Goal: Information Seeking & Learning: Learn about a topic

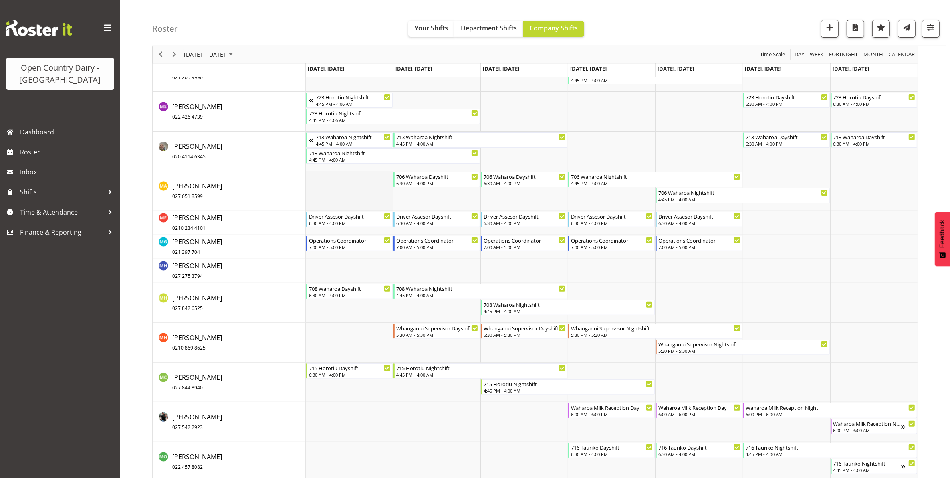
scroll to position [4051, 0]
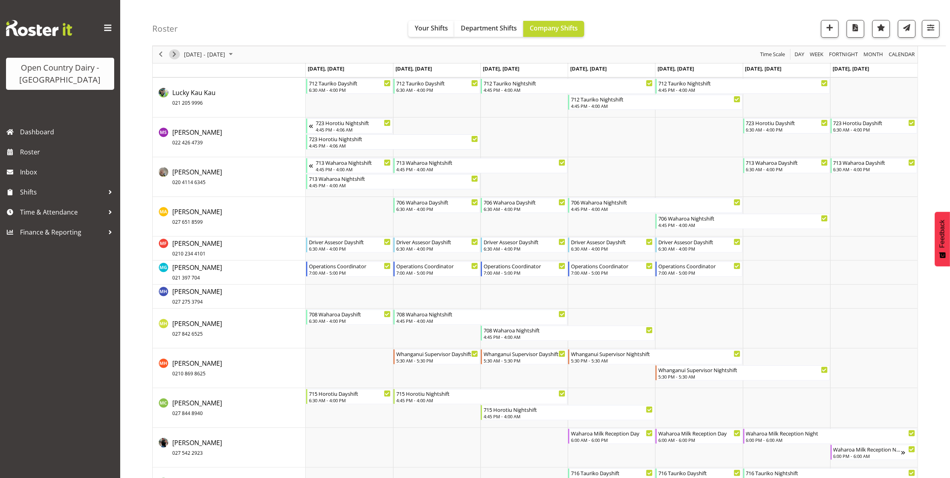
click at [174, 53] on span "Next" at bounding box center [175, 55] width 10 height 10
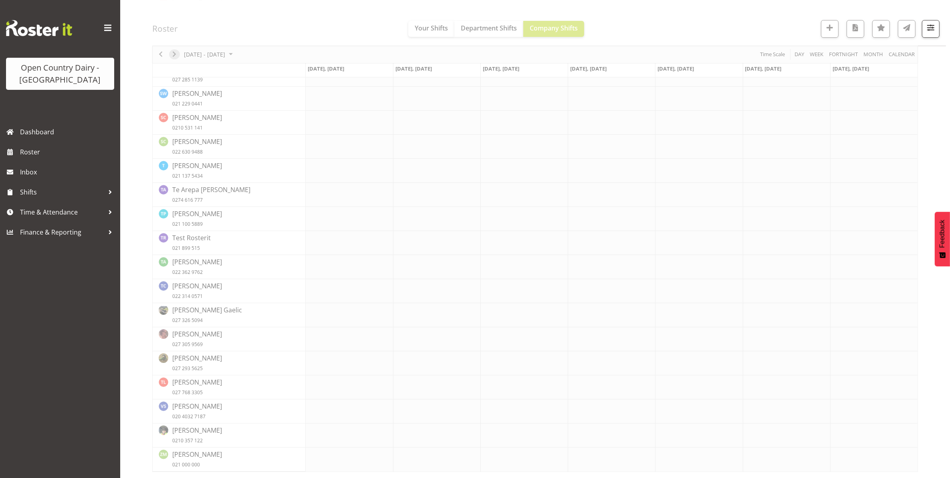
scroll to position [0, 0]
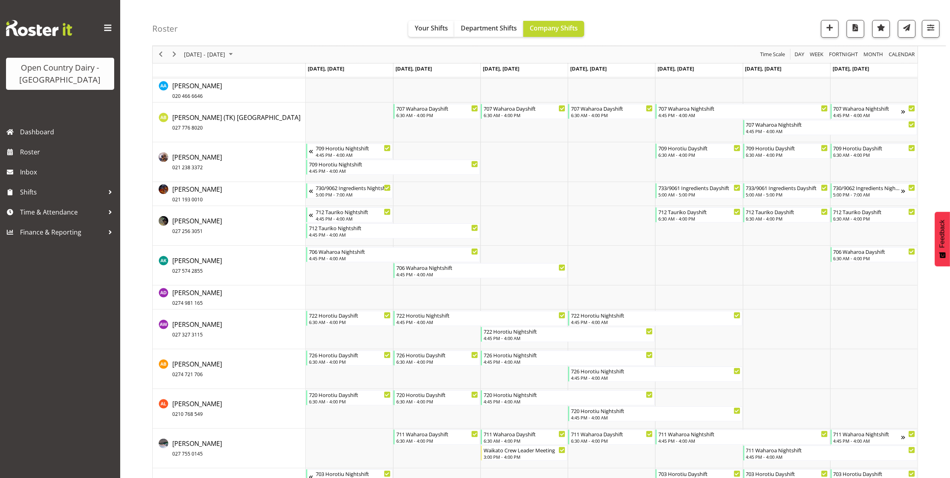
scroll to position [601, 0]
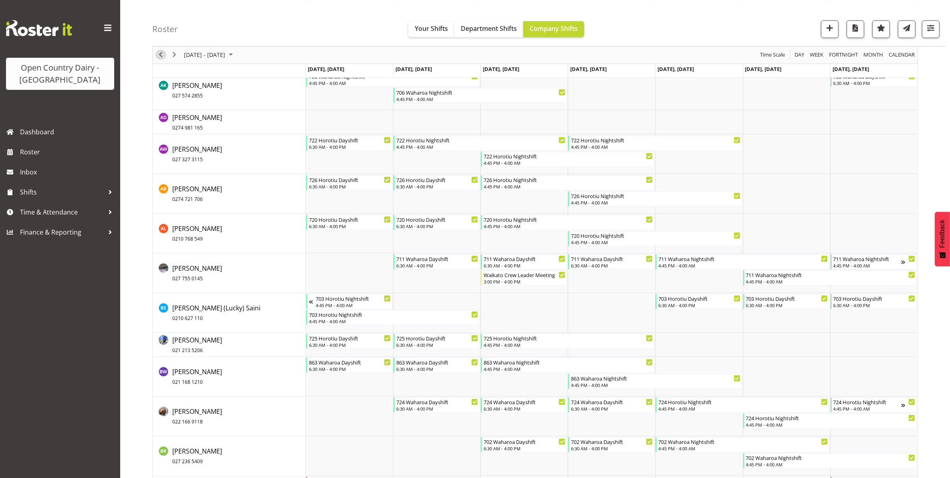
click at [162, 53] on span "Previous" at bounding box center [161, 55] width 10 height 10
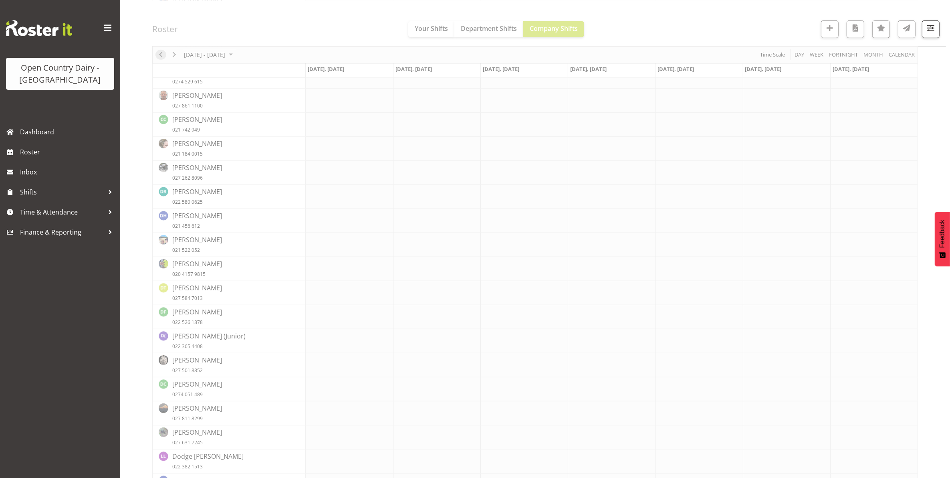
scroll to position [0, 0]
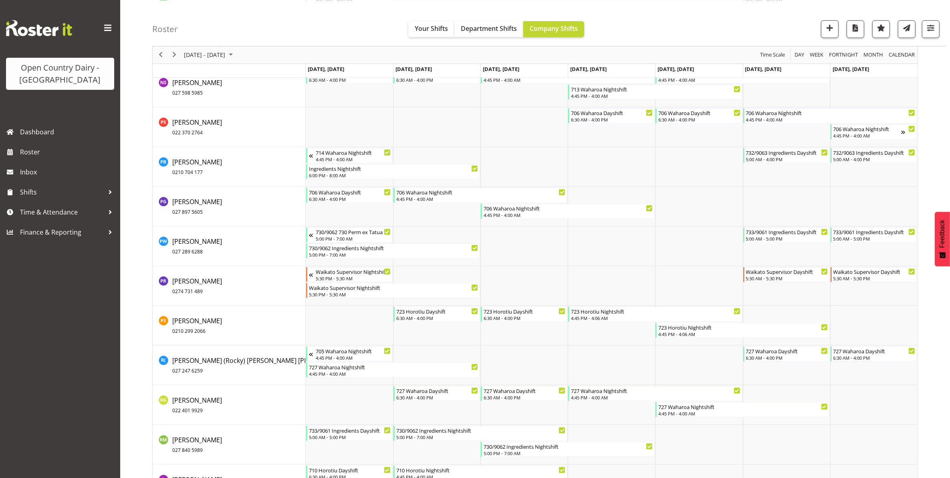
scroll to position [4960, 0]
click at [163, 56] on span "Previous" at bounding box center [161, 55] width 10 height 10
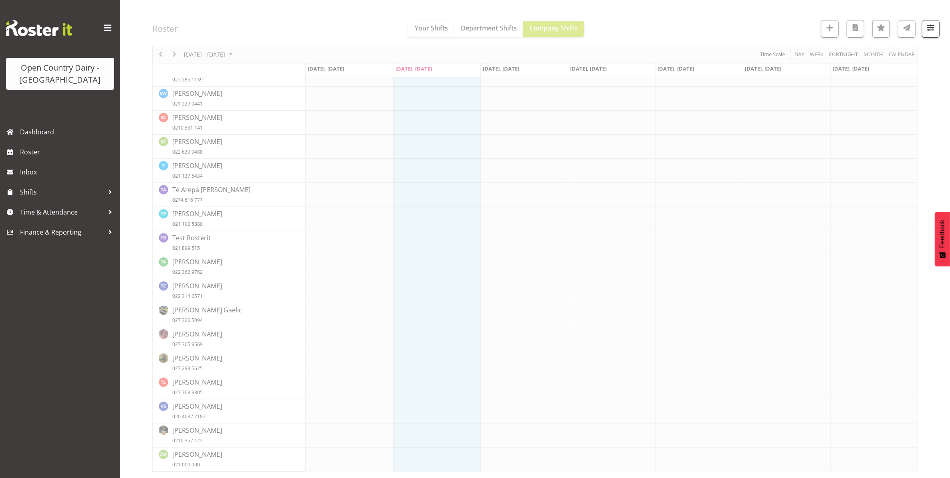
scroll to position [0, 0]
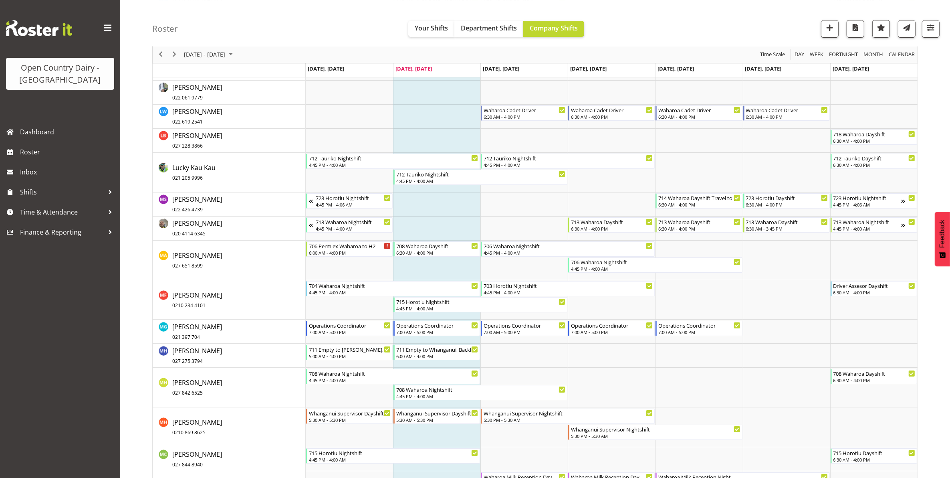
scroll to position [3608, 0]
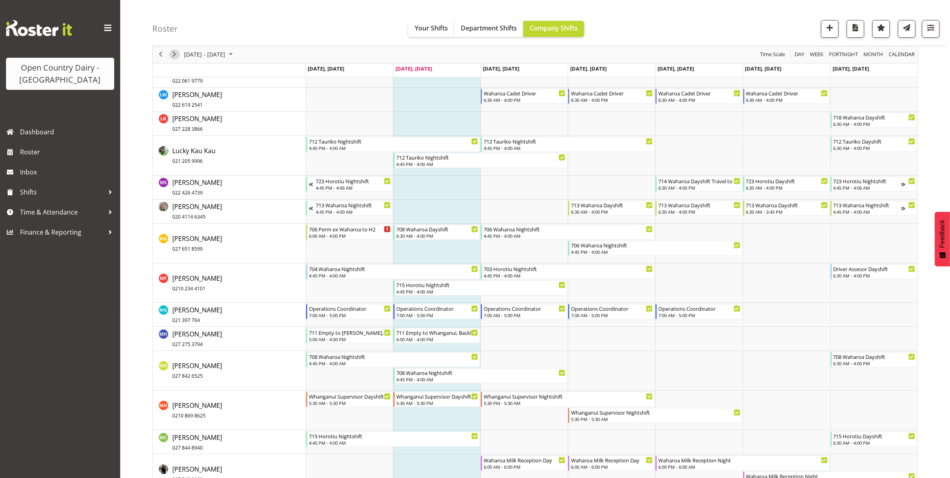
click at [173, 54] on span "Next" at bounding box center [175, 55] width 10 height 10
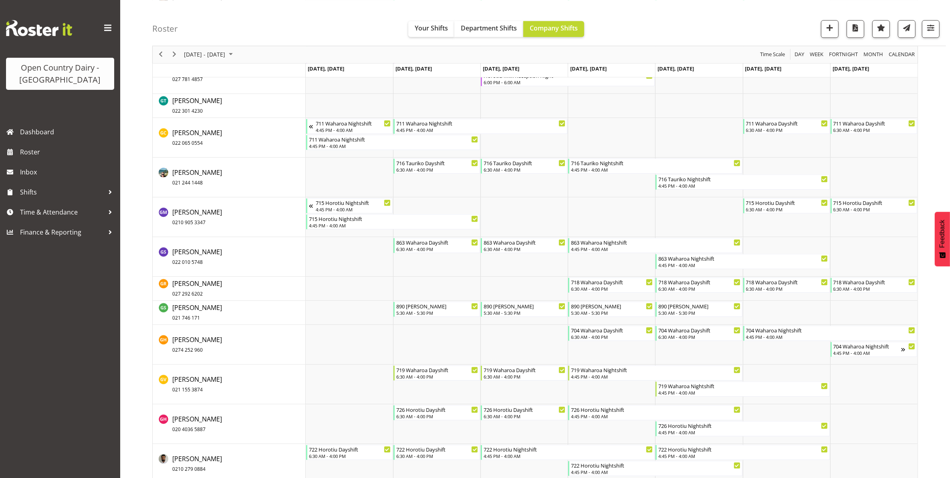
scroll to position [2505, 0]
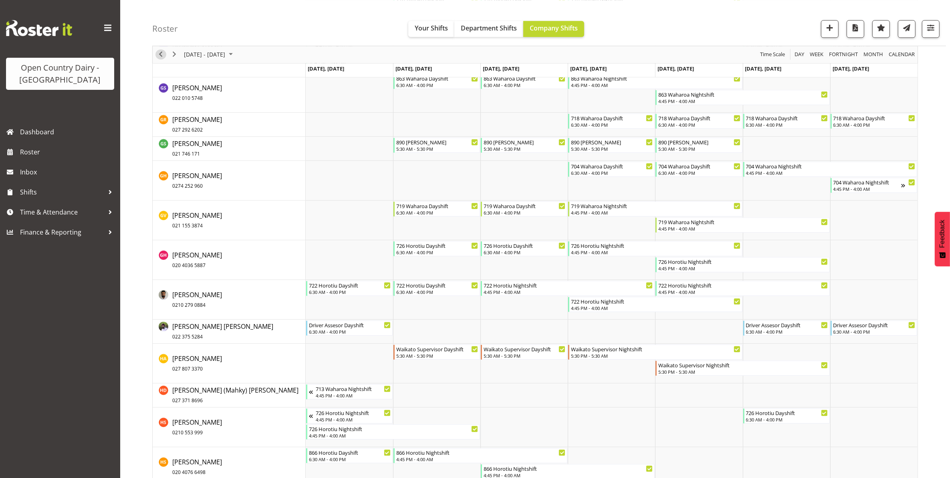
click at [161, 54] on span "Previous" at bounding box center [161, 55] width 10 height 10
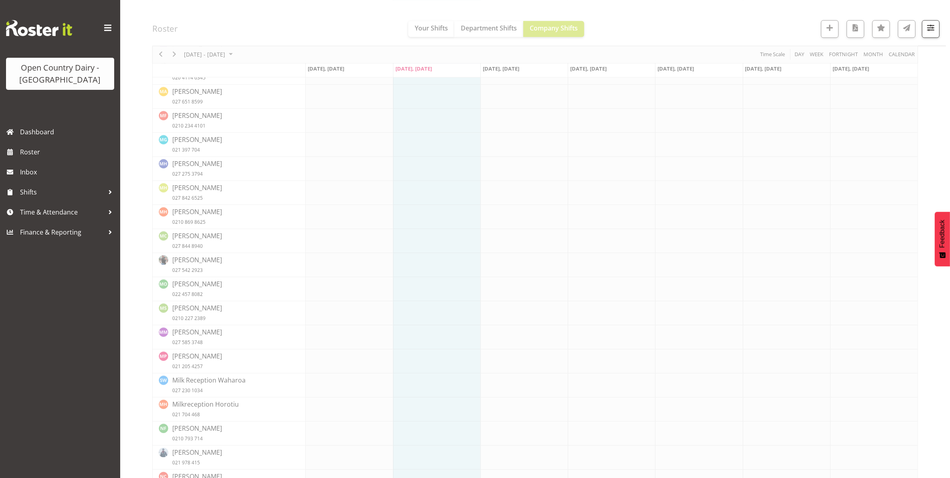
scroll to position [0, 0]
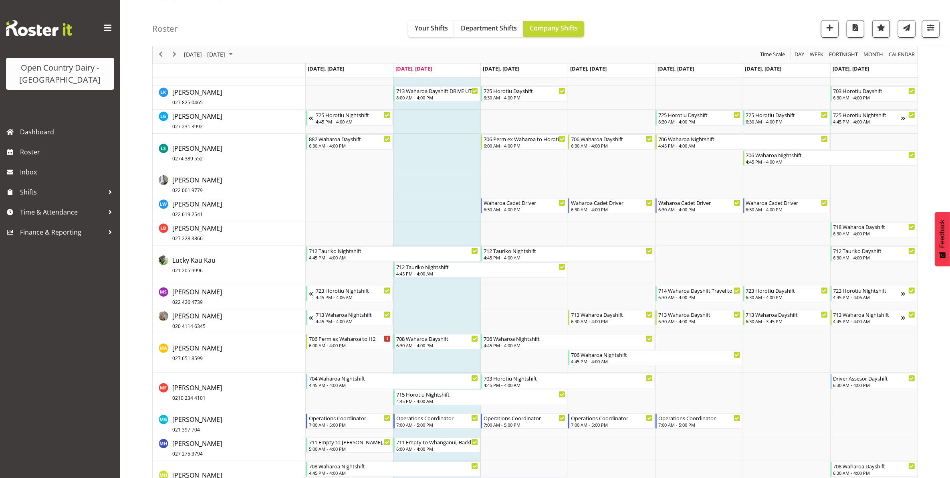
scroll to position [3507, 0]
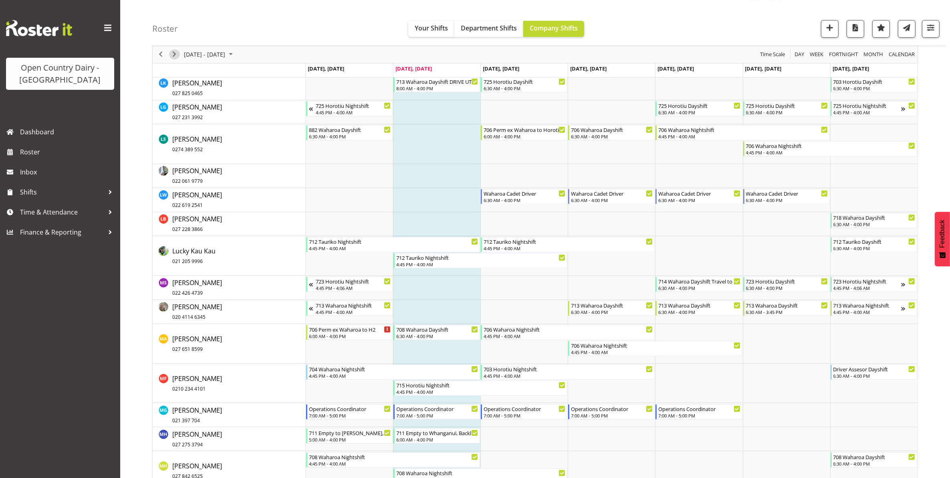
click at [173, 55] on span "Next" at bounding box center [175, 55] width 10 height 10
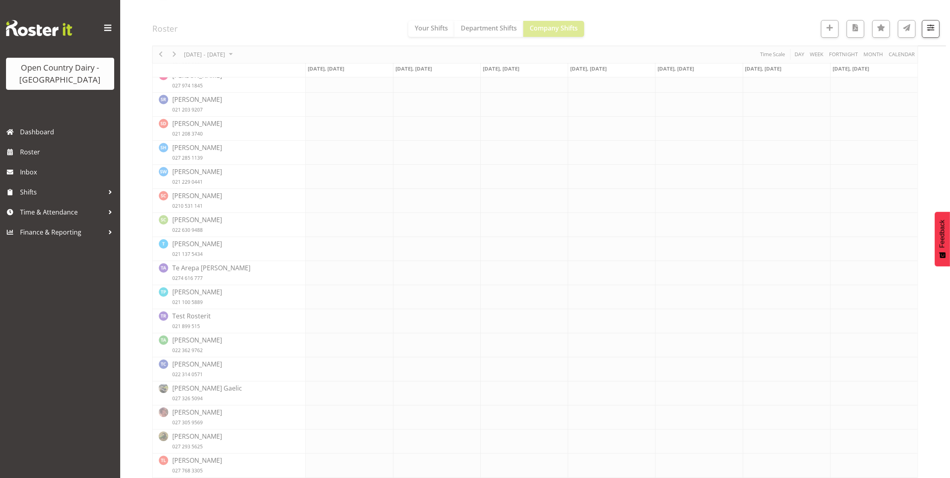
scroll to position [0, 0]
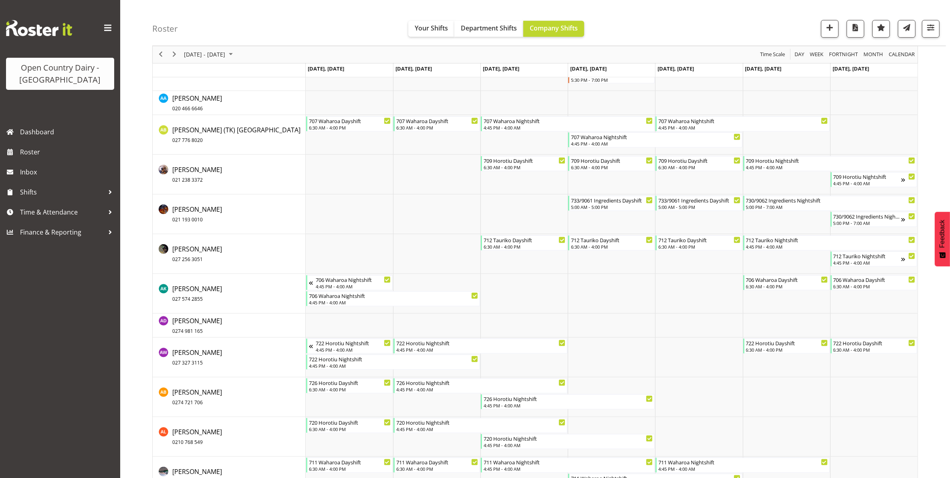
scroll to position [945, 0]
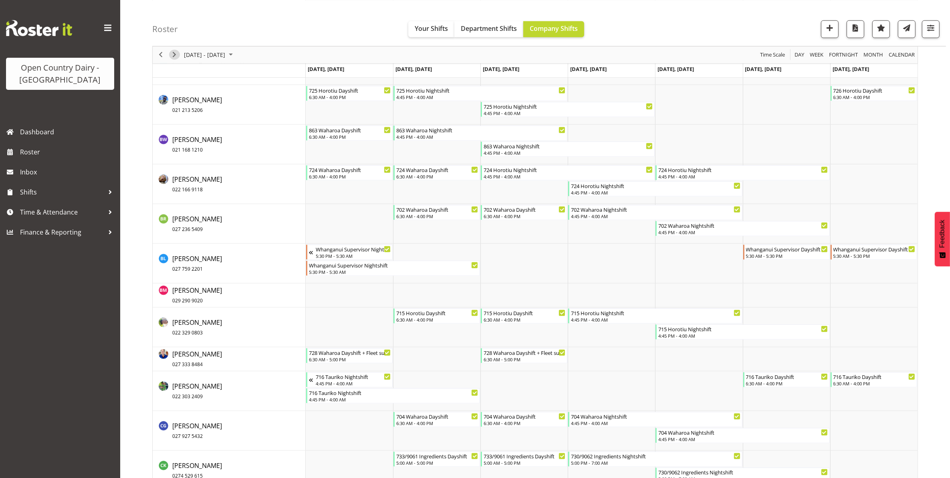
click at [174, 53] on span "Next" at bounding box center [175, 55] width 10 height 10
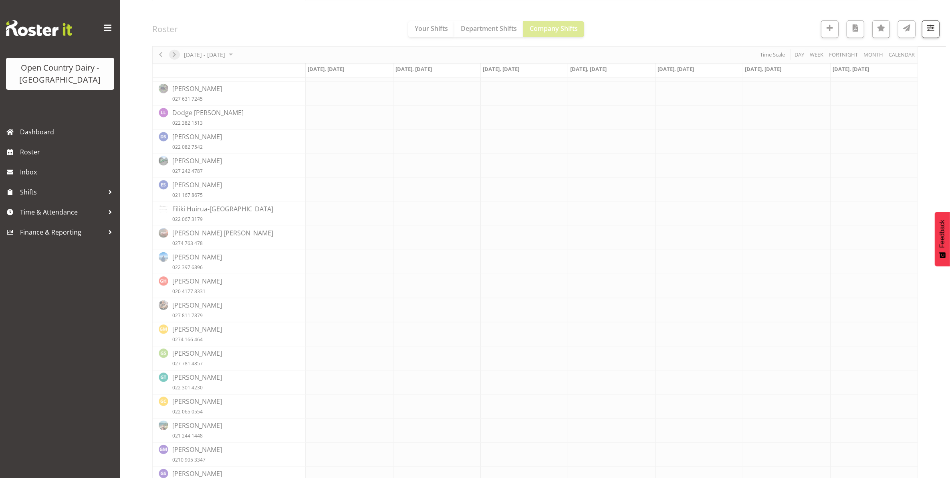
scroll to position [0, 0]
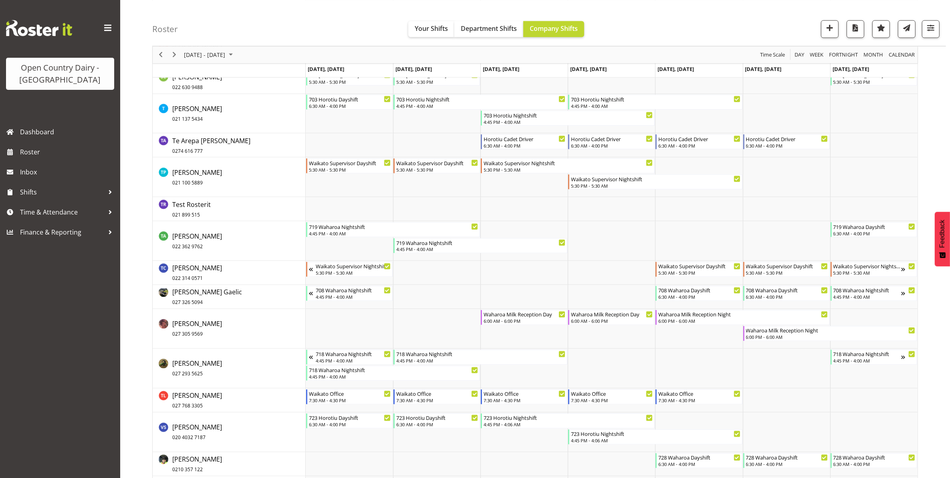
scroll to position [5484, 0]
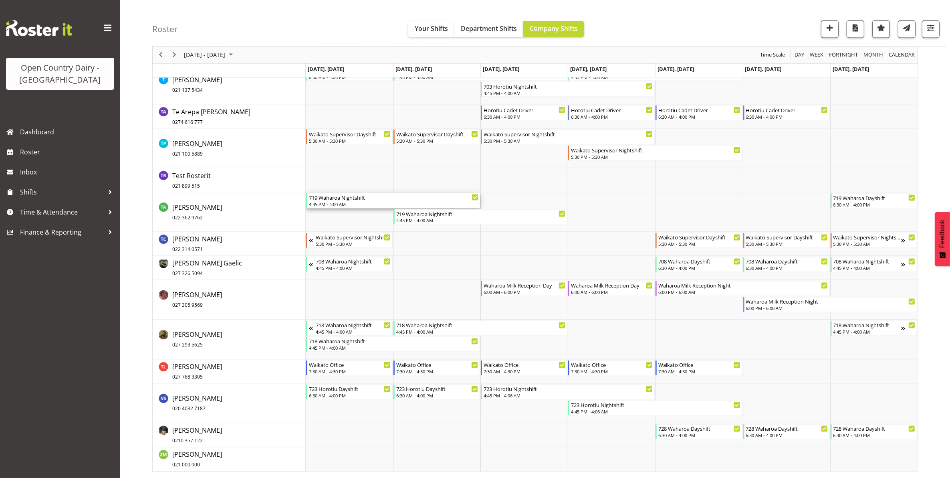
click at [345, 201] on div "719 Waharoa Nightshift 4:45 PM - 4:00 AM" at bounding box center [394, 200] width 170 height 15
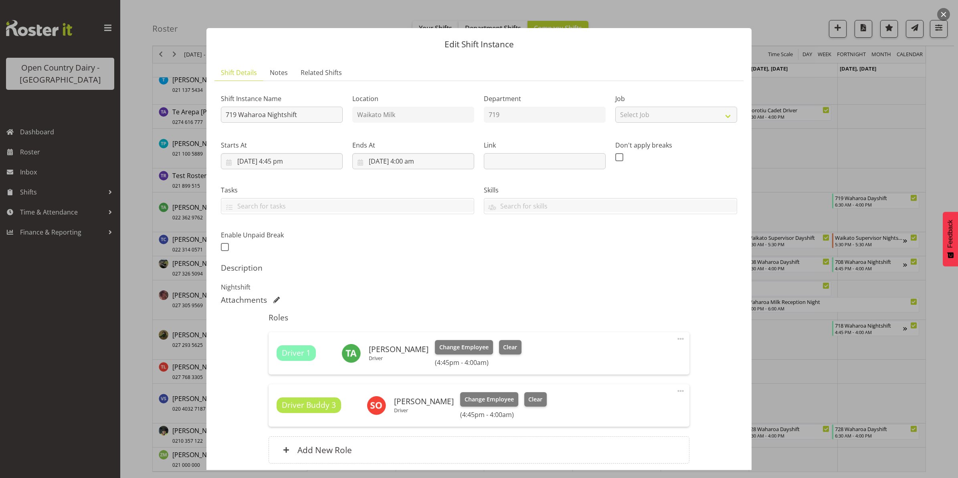
click at [944, 13] on button "button" at bounding box center [943, 14] width 13 height 13
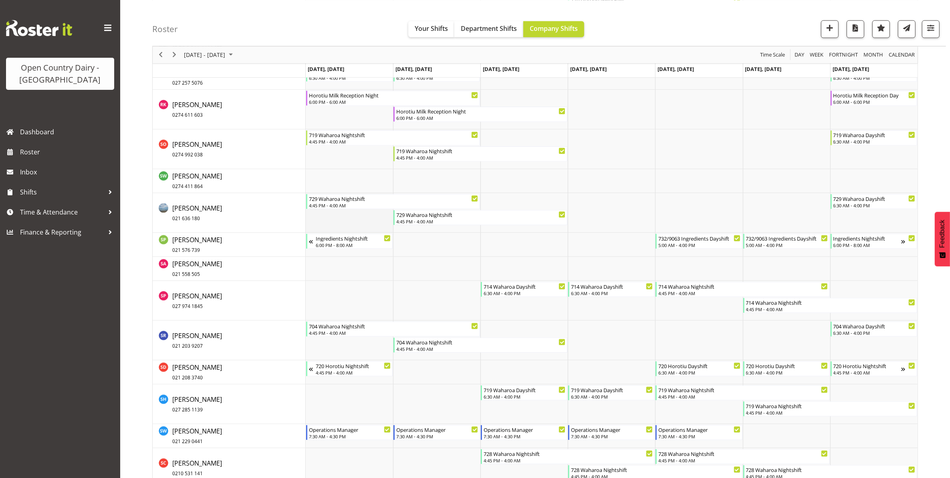
scroll to position [5133, 0]
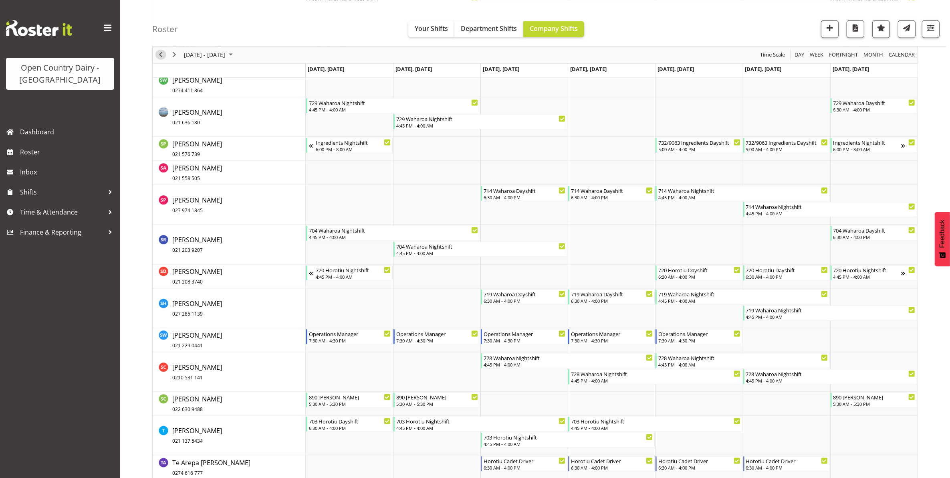
click at [161, 54] on span "Previous" at bounding box center [161, 55] width 10 height 10
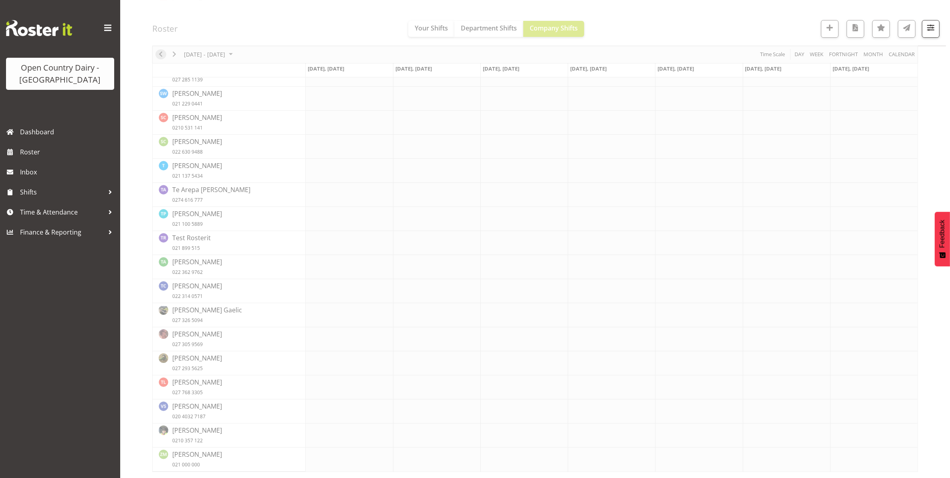
scroll to position [0, 0]
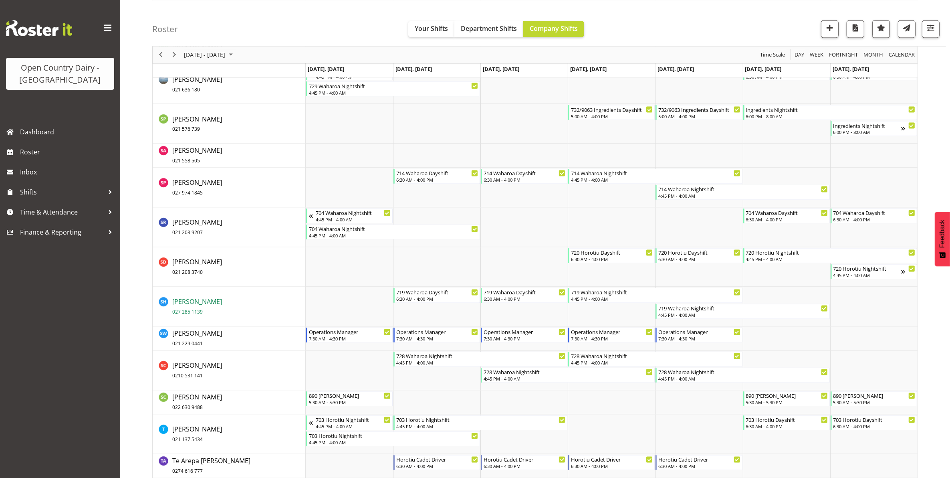
scroll to position [5560, 0]
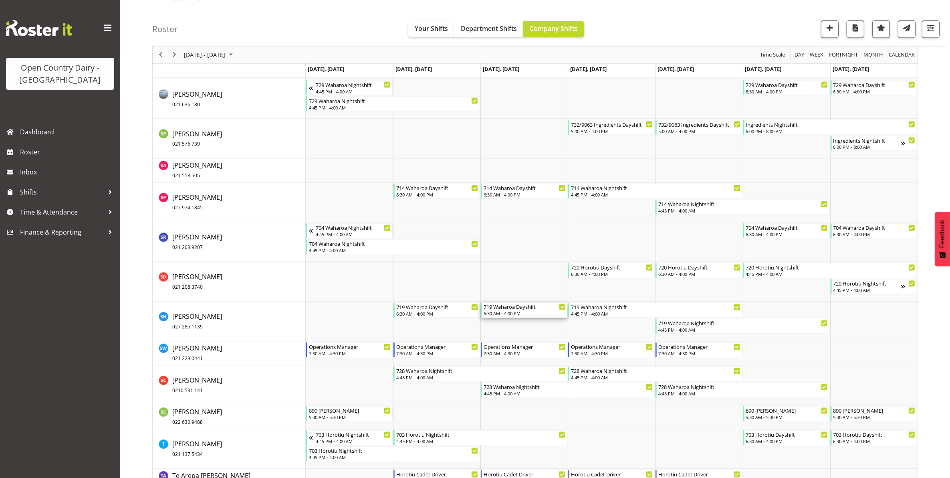
click at [520, 309] on div "719 Waharoa Dayshift" at bounding box center [525, 307] width 82 height 8
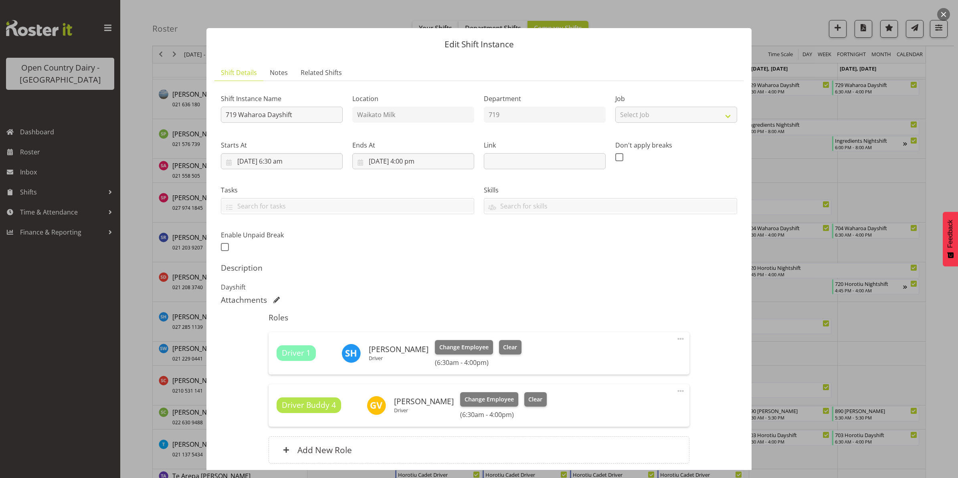
click at [943, 11] on button "button" at bounding box center [943, 14] width 13 height 13
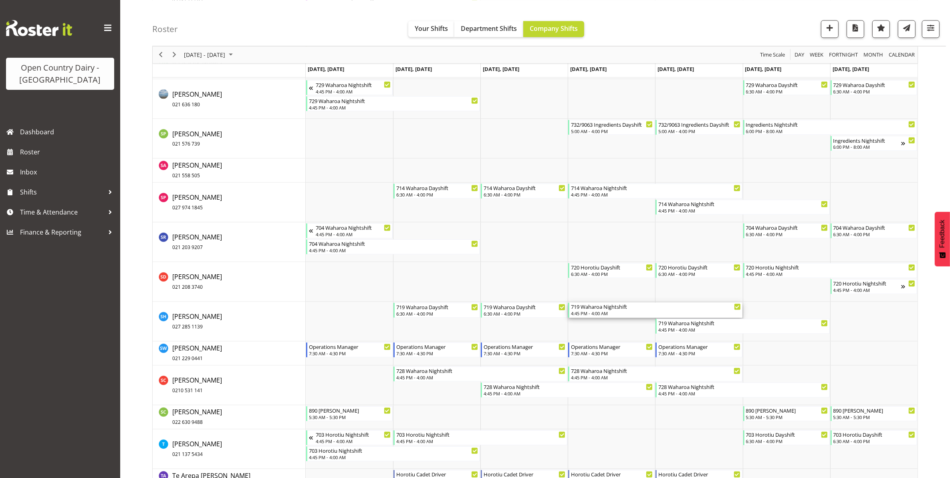
click at [598, 310] on div "719 Waharoa Nightshift" at bounding box center [656, 307] width 170 height 8
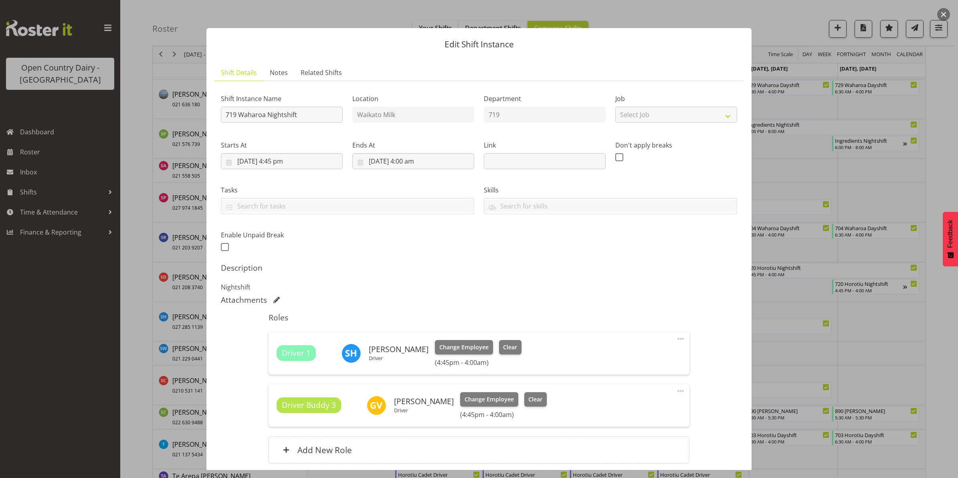
click at [943, 14] on button "button" at bounding box center [943, 14] width 13 height 13
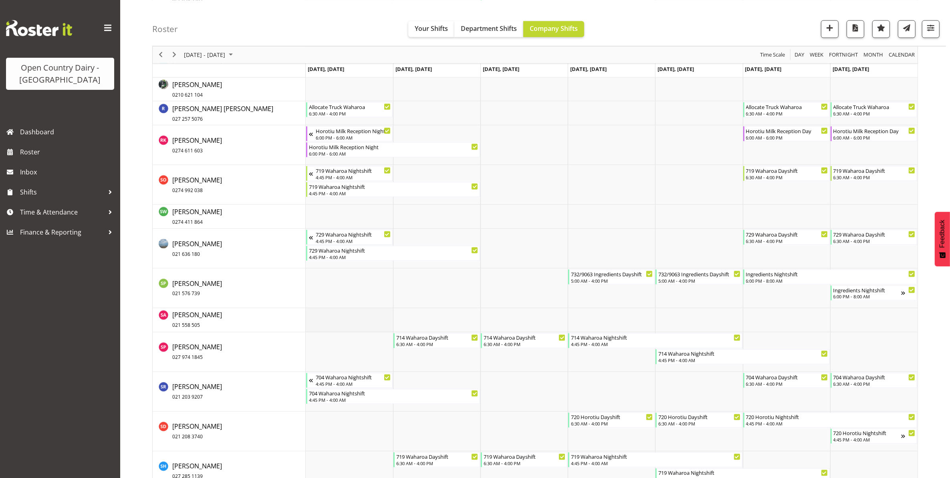
scroll to position [5309, 0]
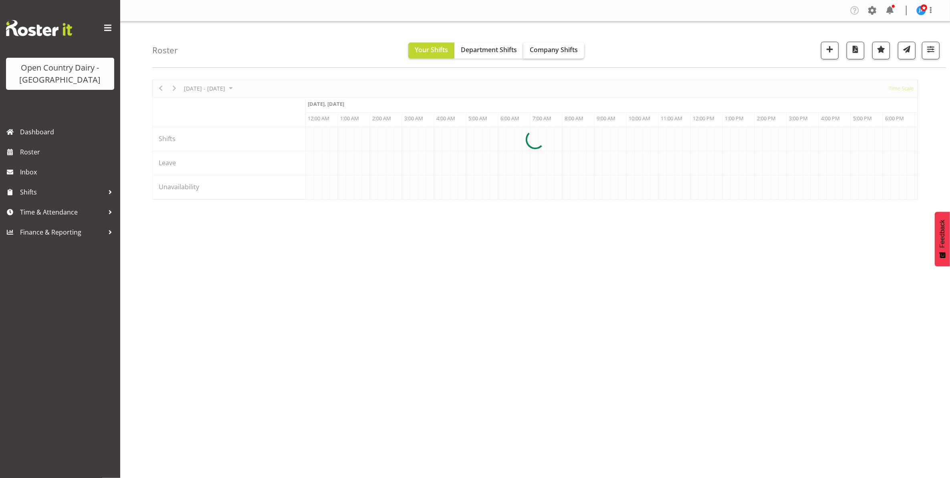
scroll to position [0, 770]
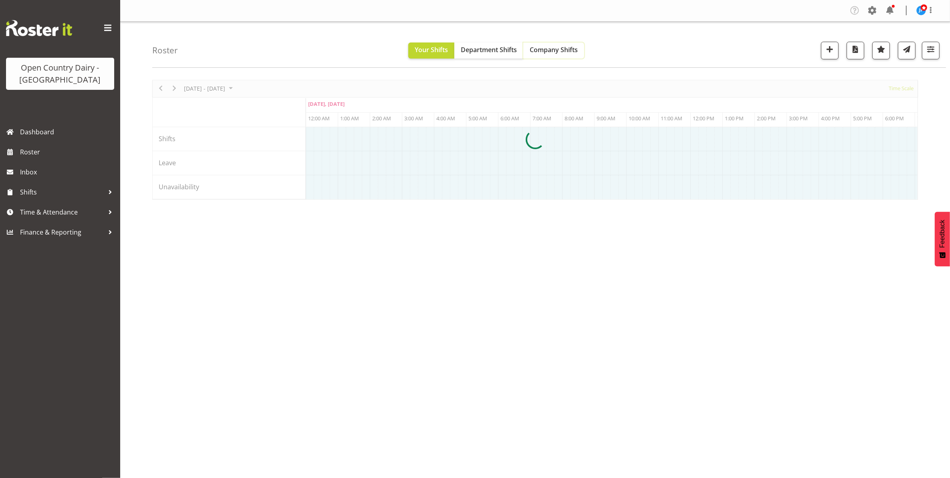
click at [556, 46] on span "Company Shifts" at bounding box center [554, 49] width 48 height 9
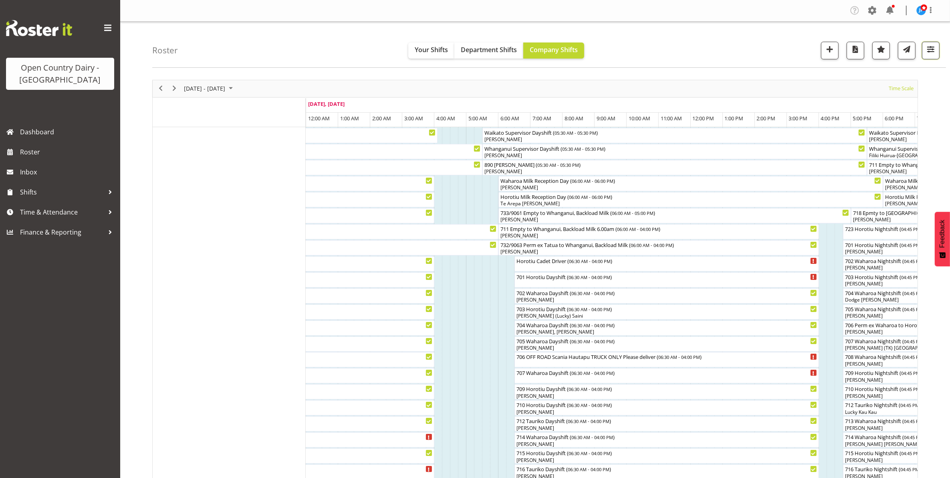
click at [929, 51] on span "button" at bounding box center [931, 49] width 10 height 10
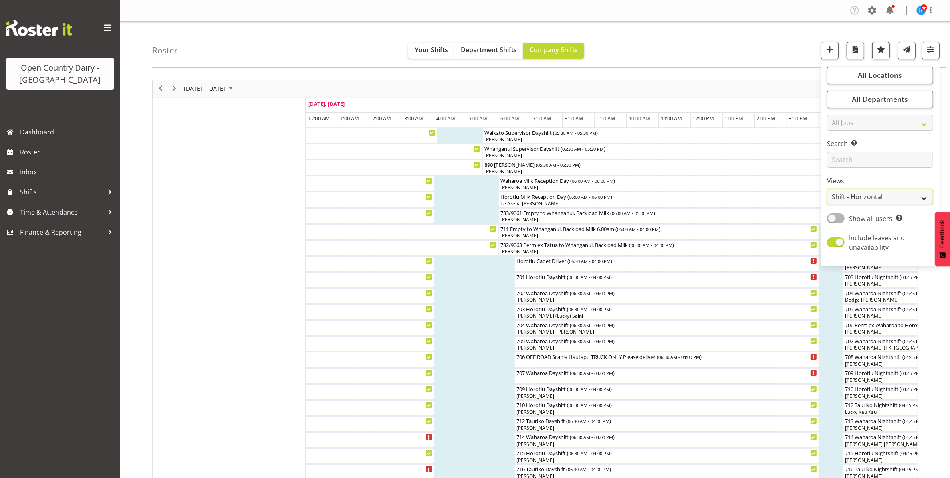
click at [856, 195] on select "Staff Role Shift - Horizontal Shift - Vertical Staff - Location" at bounding box center [880, 197] width 106 height 16
select select "staff"
click at [828, 189] on select "Staff Role Shift - Horizontal Shift - Vertical Staff - Location" at bounding box center [880, 197] width 106 height 16
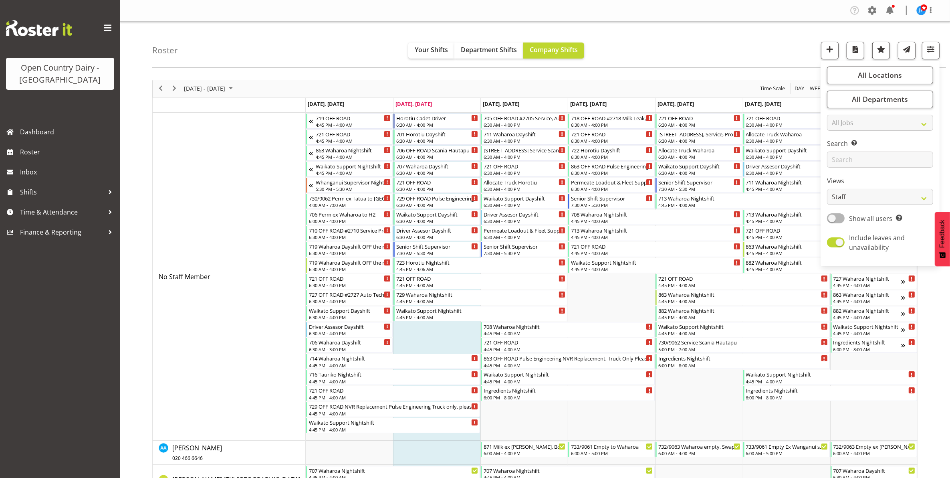
click at [834, 243] on span at bounding box center [836, 242] width 18 height 10
click at [833, 243] on input "Include leaves and unavailability" at bounding box center [829, 242] width 5 height 5
checkbox input "false"
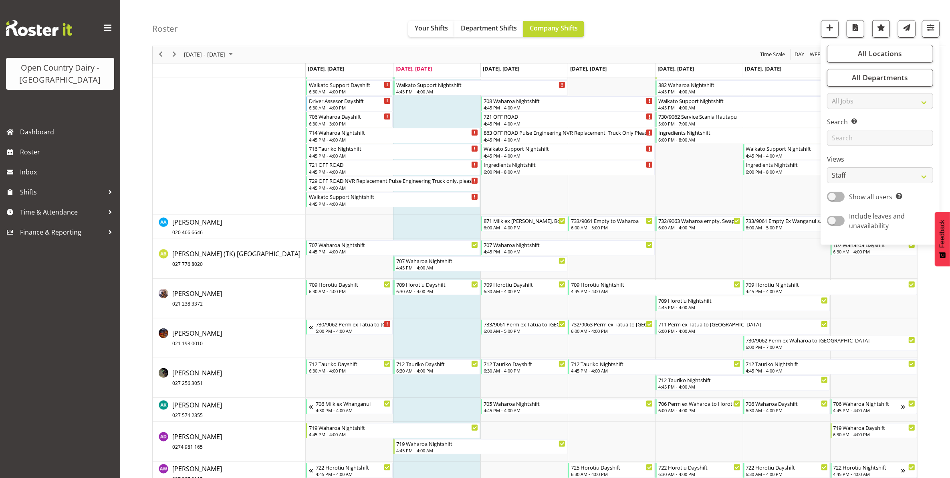
scroll to position [251, 0]
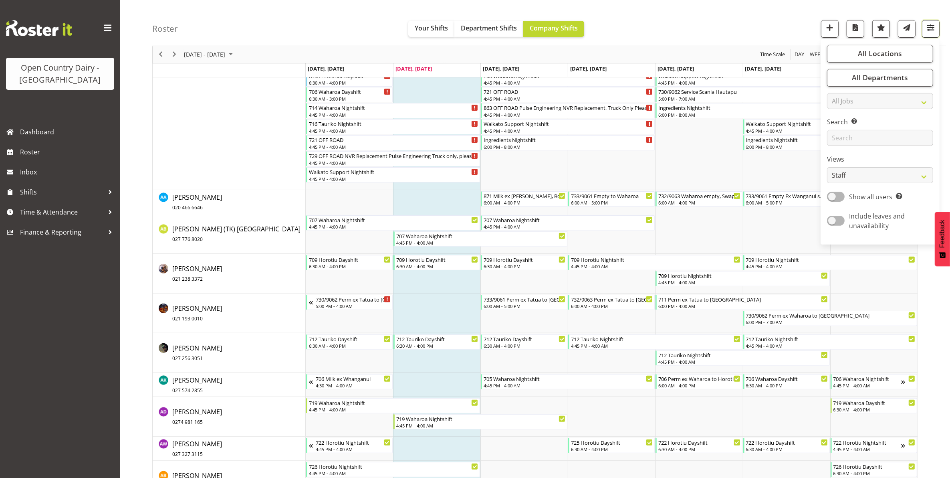
click at [930, 27] on span "button" at bounding box center [931, 27] width 10 height 10
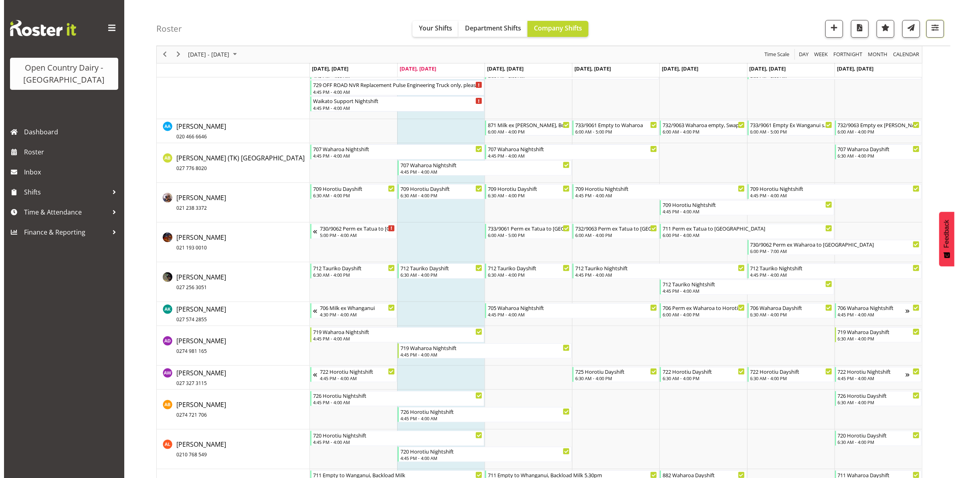
scroll to position [525, 0]
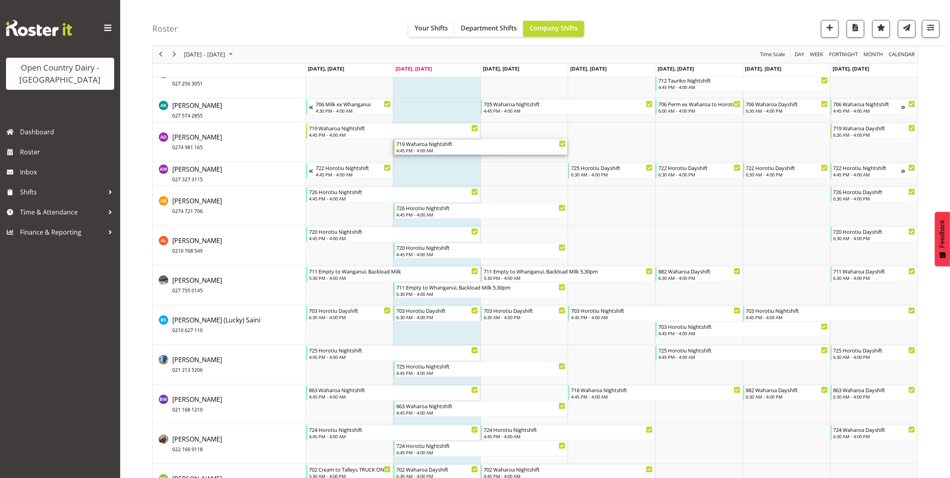
click at [433, 147] on div "719 Waharoa Nightshift" at bounding box center [481, 143] width 170 height 8
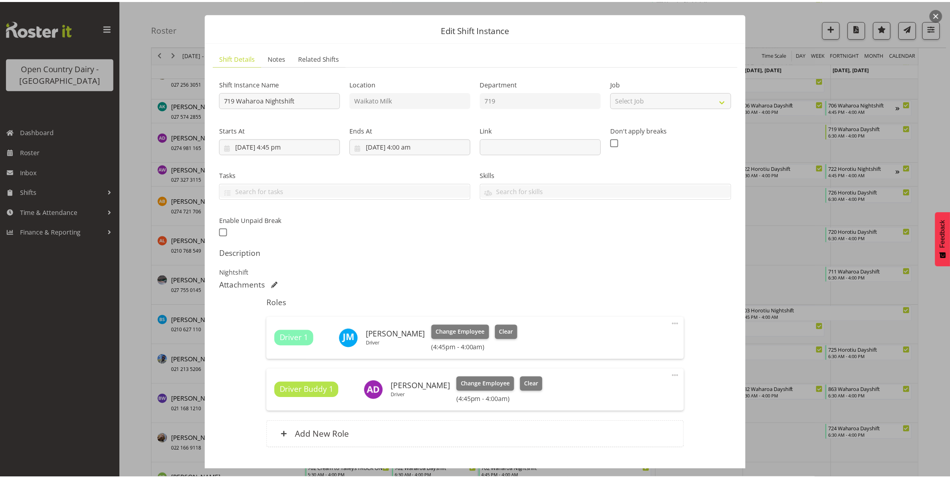
scroll to position [0, 0]
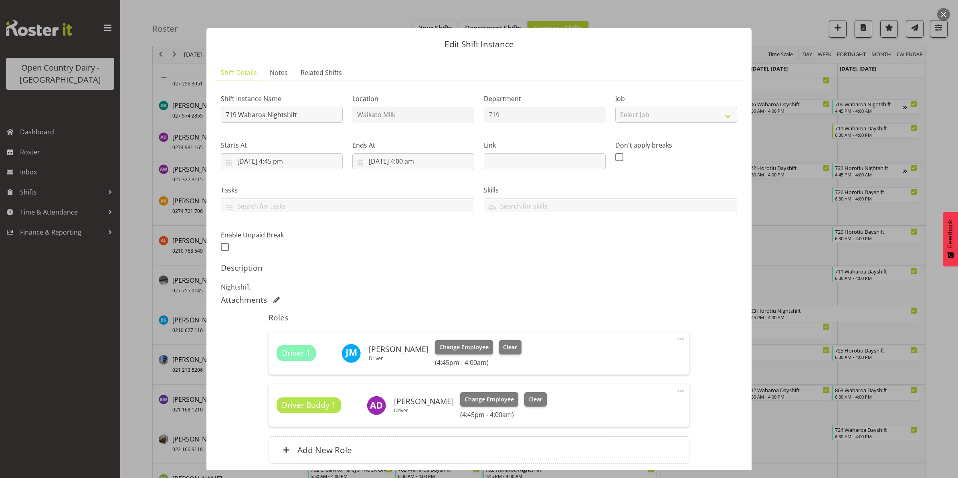
click at [949, 14] on button "button" at bounding box center [943, 14] width 13 height 13
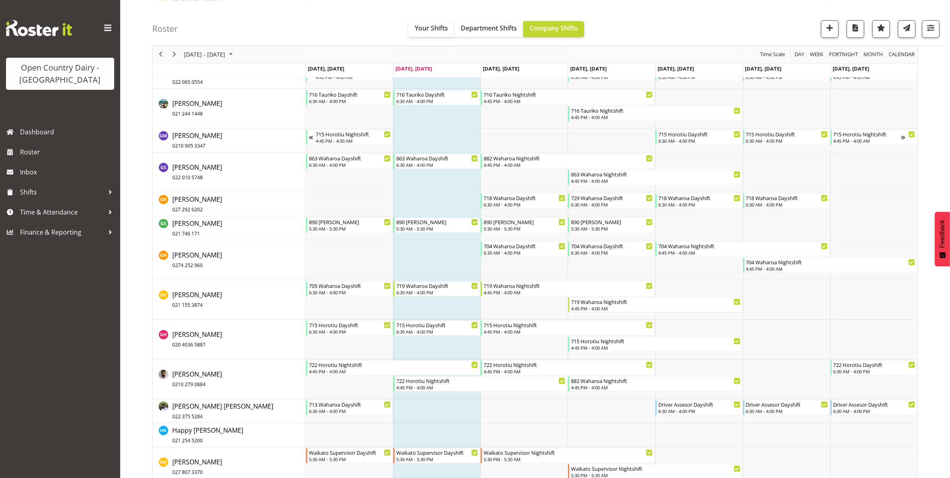
scroll to position [1778, 0]
